Goal: Book appointment/travel/reservation

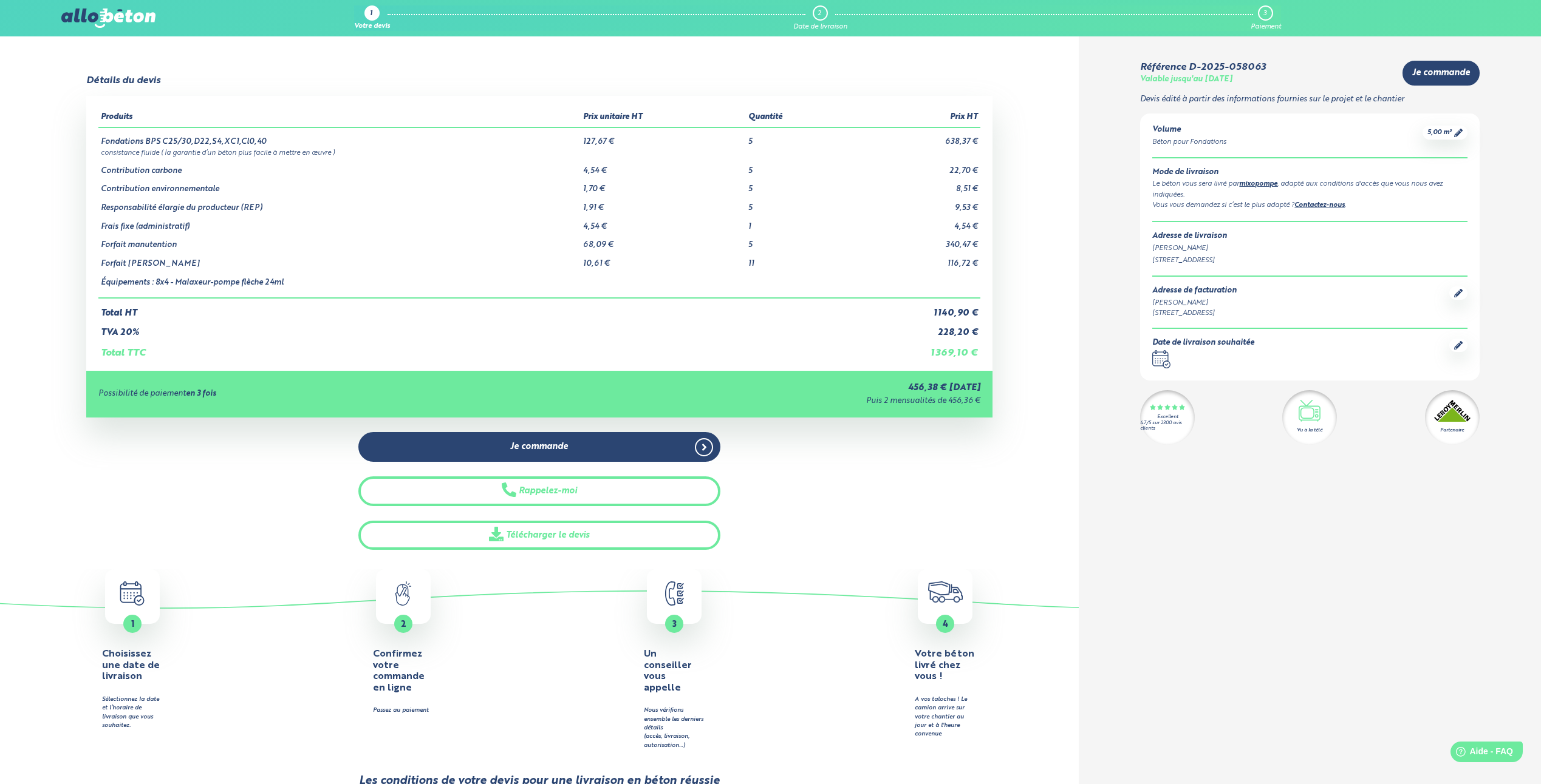
click at [126, 596] on icon ".calendar-icon { fill: none; stroke: #2b4572; stroke-linecap: round; stroke-lin…" at bounding box center [132, 594] width 51 height 24
click at [1432, 72] on span "Je commande" at bounding box center [1440, 73] width 58 height 11
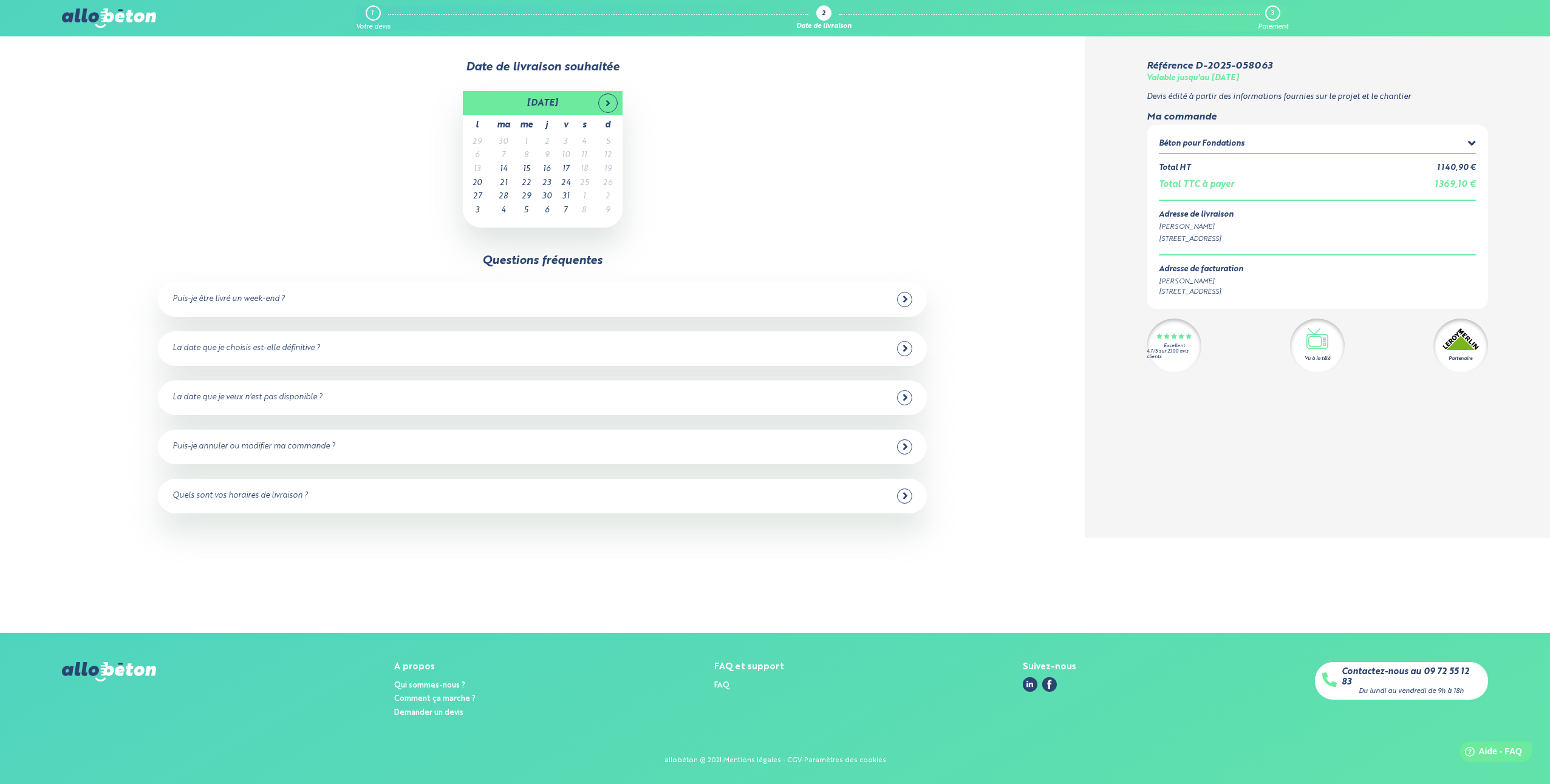
click at [905, 301] on icon at bounding box center [905, 299] width 6 height 11
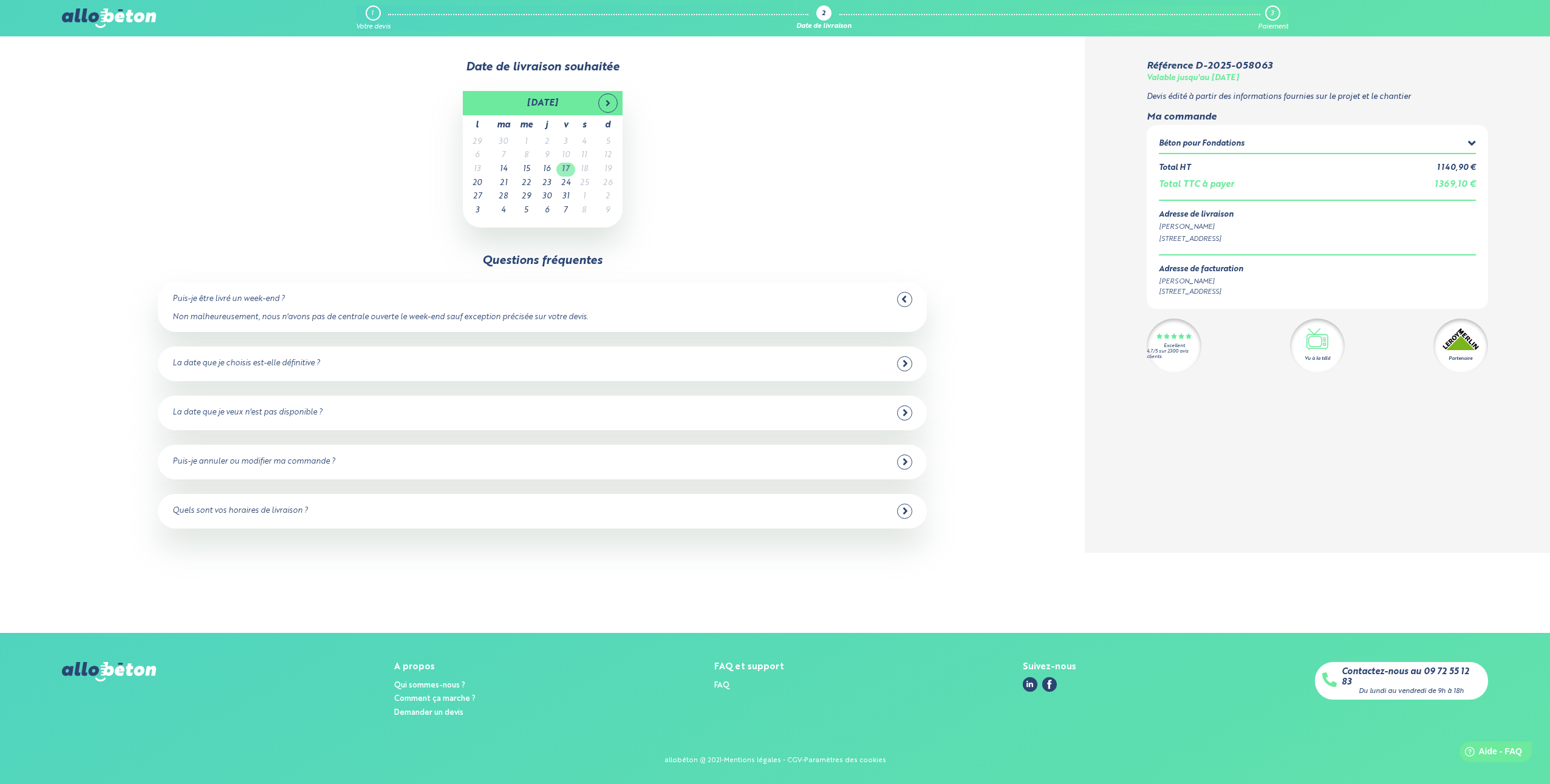
click at [562, 173] on td "17" at bounding box center [565, 169] width 19 height 14
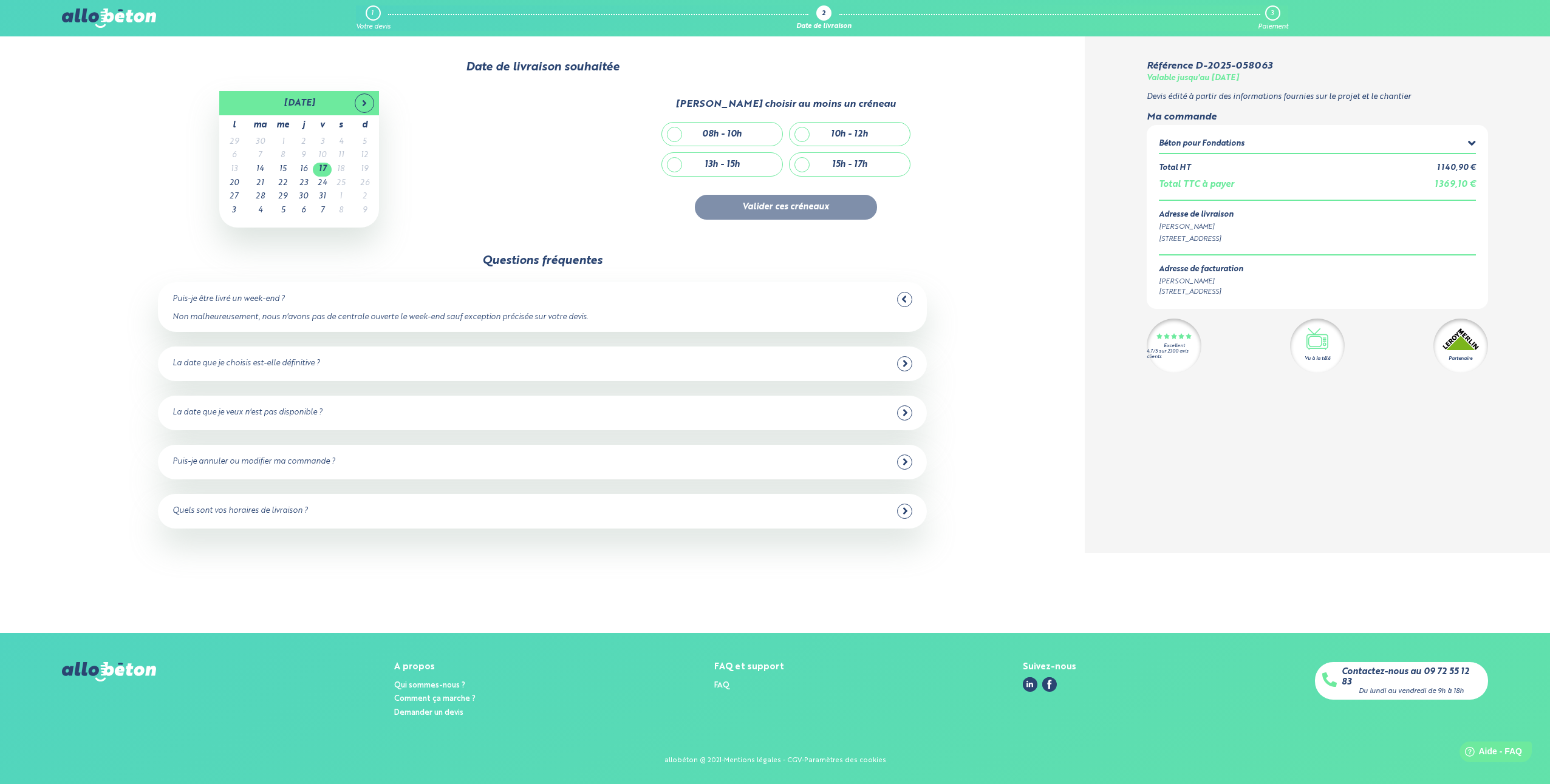
click at [273, 366] on div "La date que je choisis est-elle définitive ?" at bounding box center [246, 363] width 148 height 9
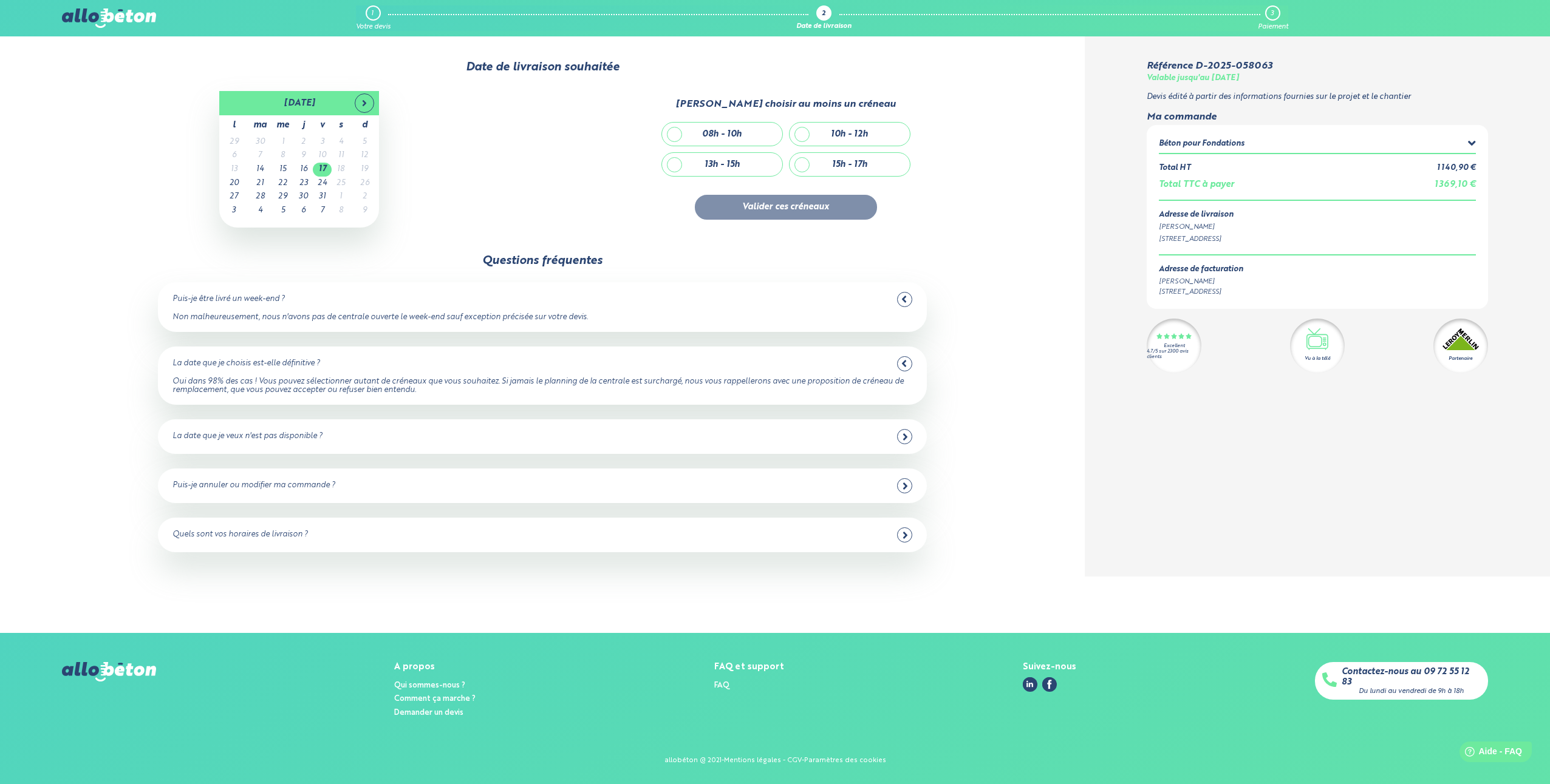
click at [252, 439] on div "La date que je veux n'est pas disponible ?" at bounding box center [248, 436] width 150 height 9
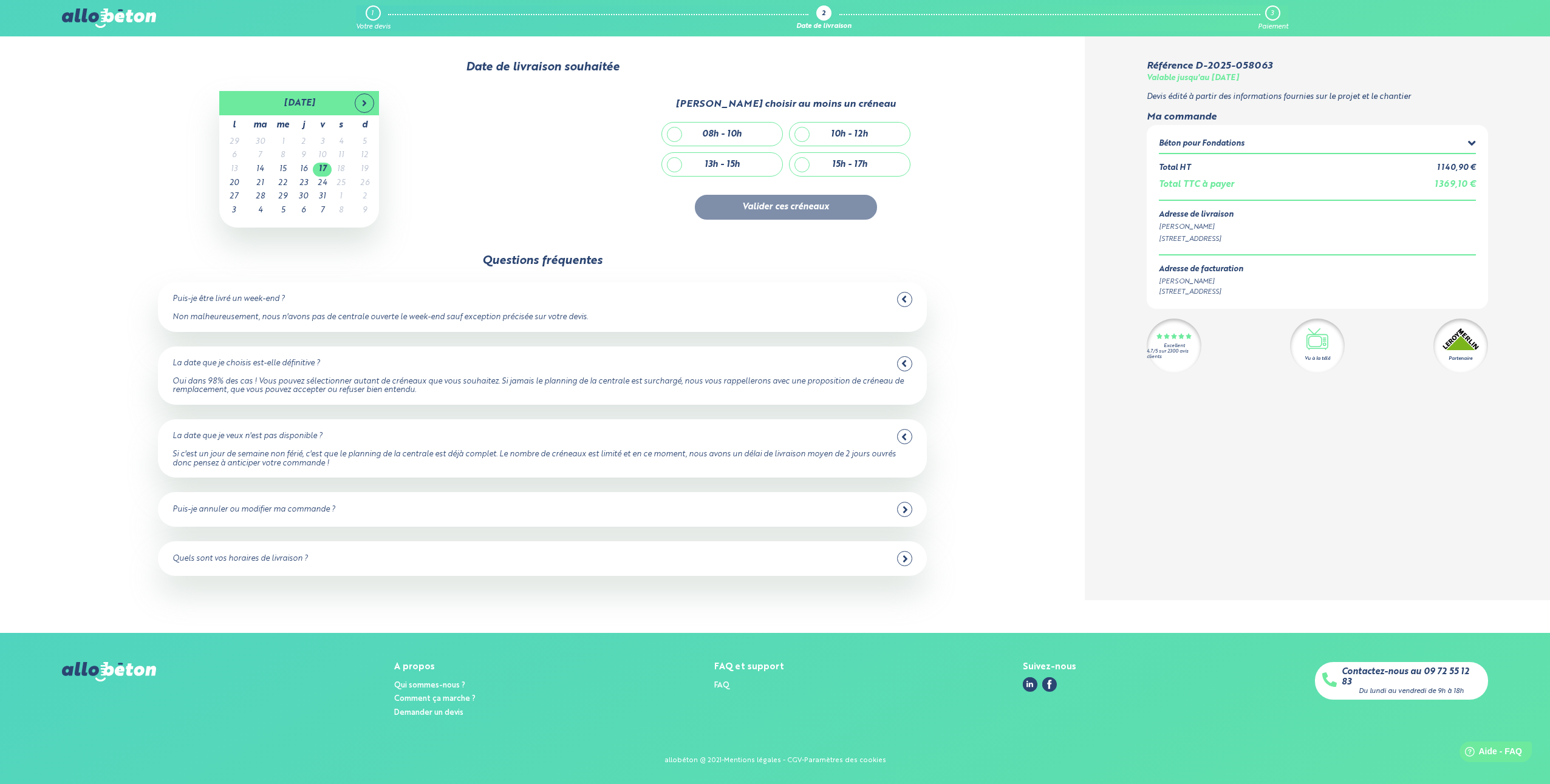
click at [802, 131] on div "10h - 12h" at bounding box center [849, 134] width 120 height 23
checkbox input "true"
click at [771, 218] on button "Valider ces créneaux" at bounding box center [785, 207] width 182 height 24
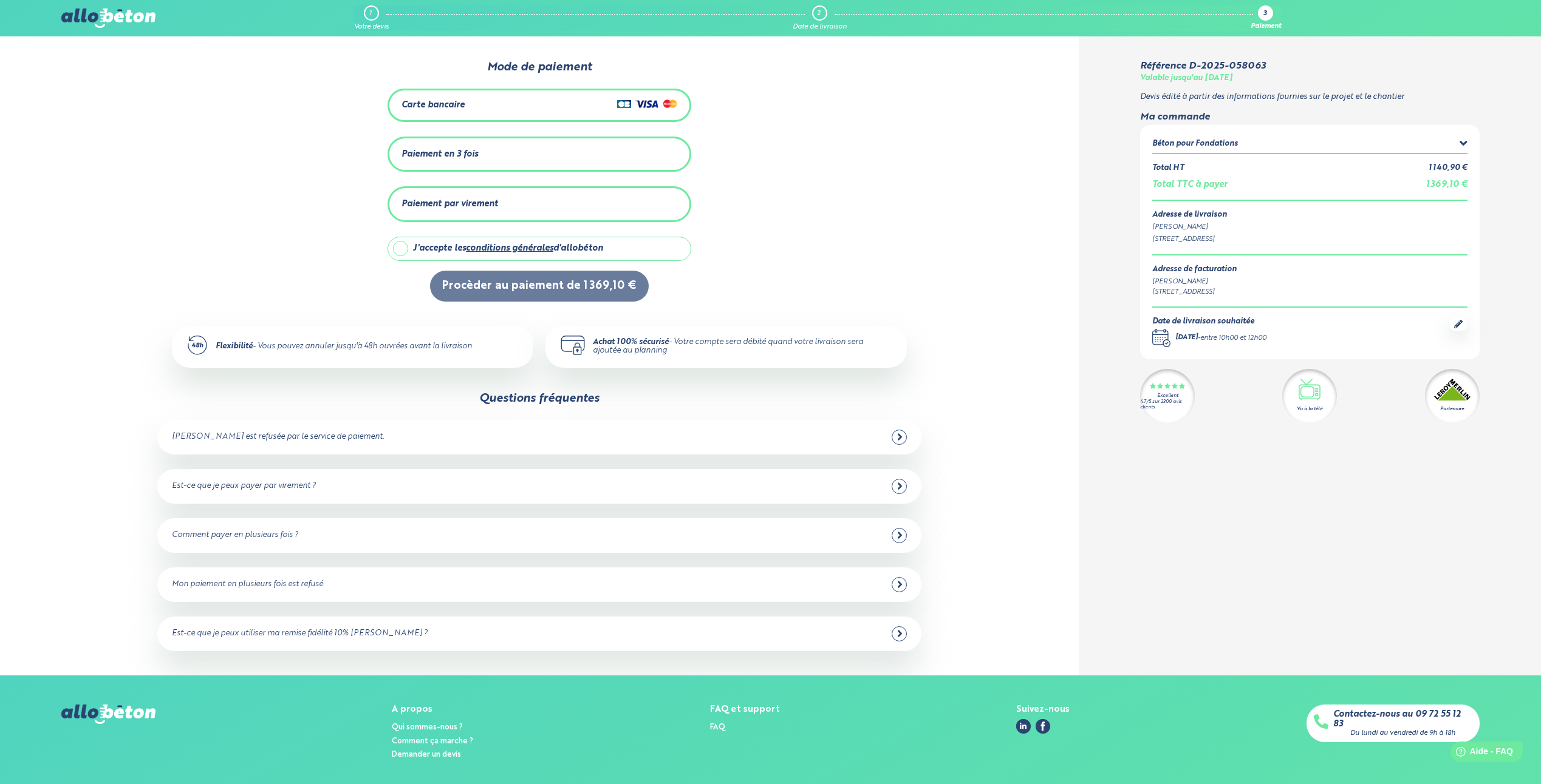
scroll to position [39, 0]
